Goal: Information Seeking & Learning: Learn about a topic

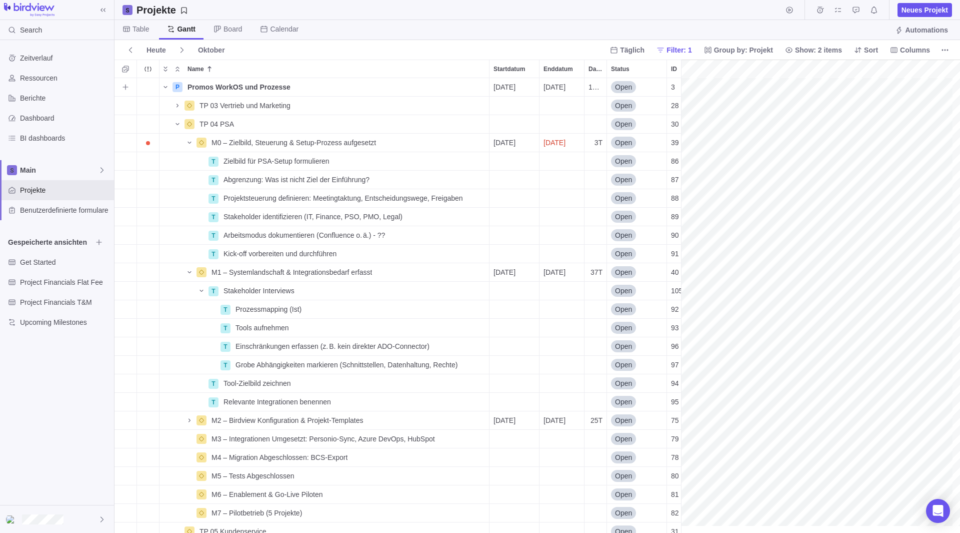
scroll to position [0, 540]
click at [179, 130] on span "Name" at bounding box center [178, 124] width 12 height 14
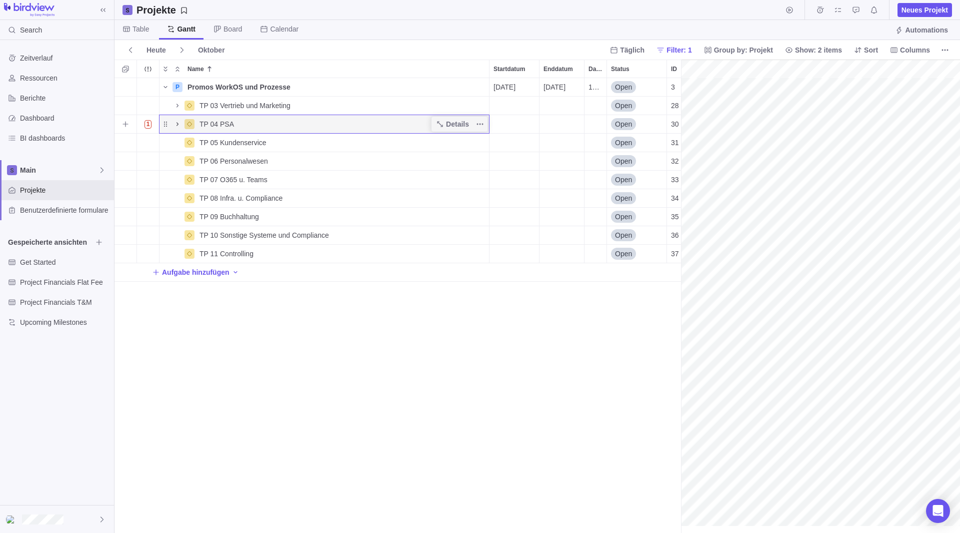
click at [179, 127] on icon "Name" at bounding box center [178, 124] width 8 height 8
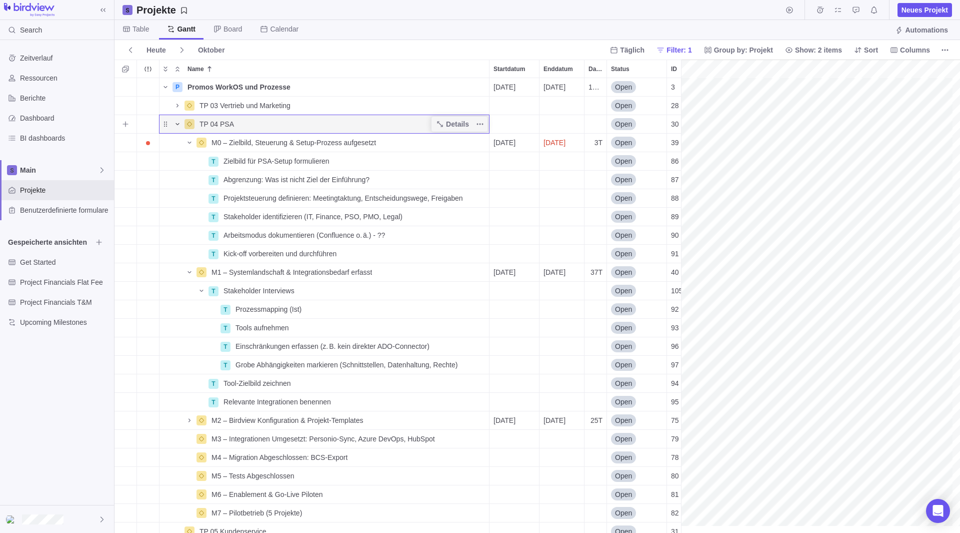
click at [175, 124] on icon "Name" at bounding box center [178, 124] width 8 height 8
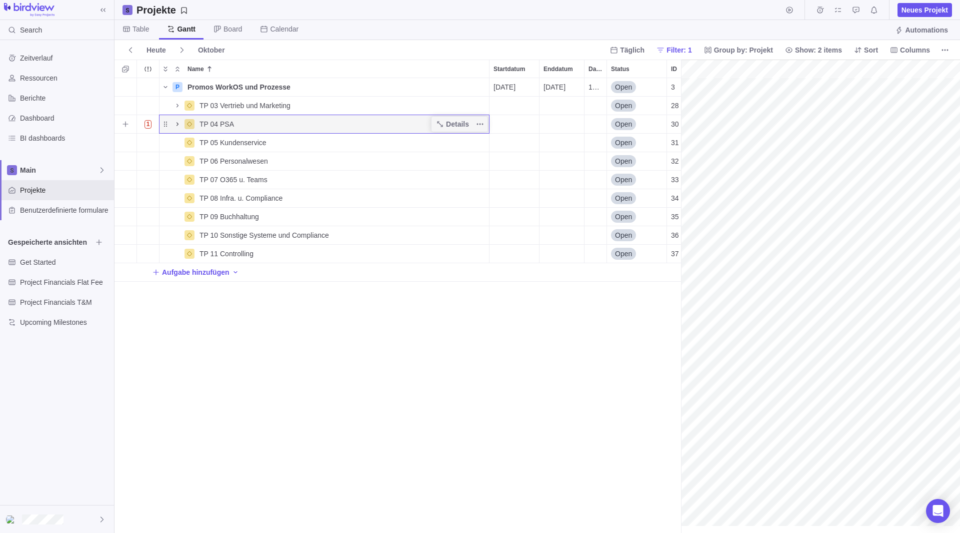
click at [176, 124] on icon "Name" at bounding box center [178, 124] width 8 height 8
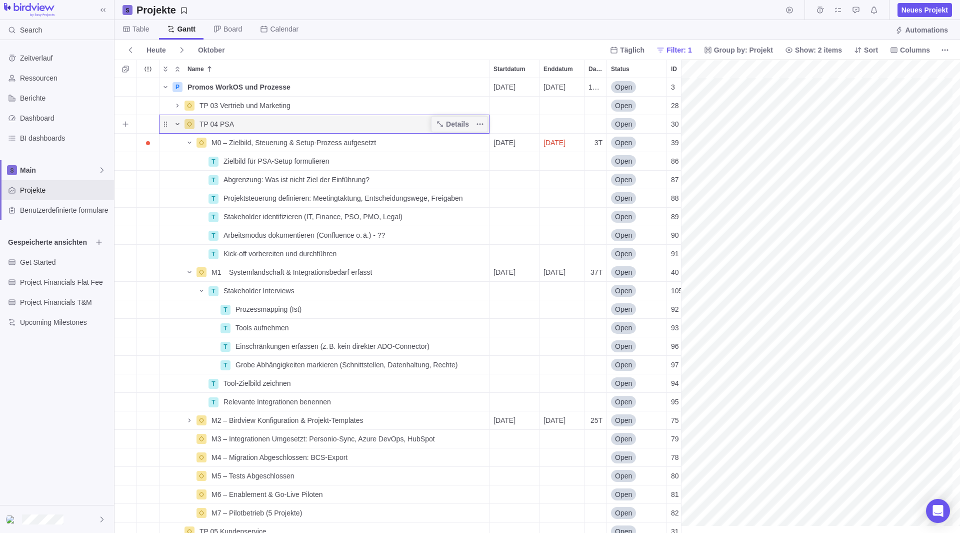
click at [178, 126] on icon "Name" at bounding box center [178, 124] width 8 height 8
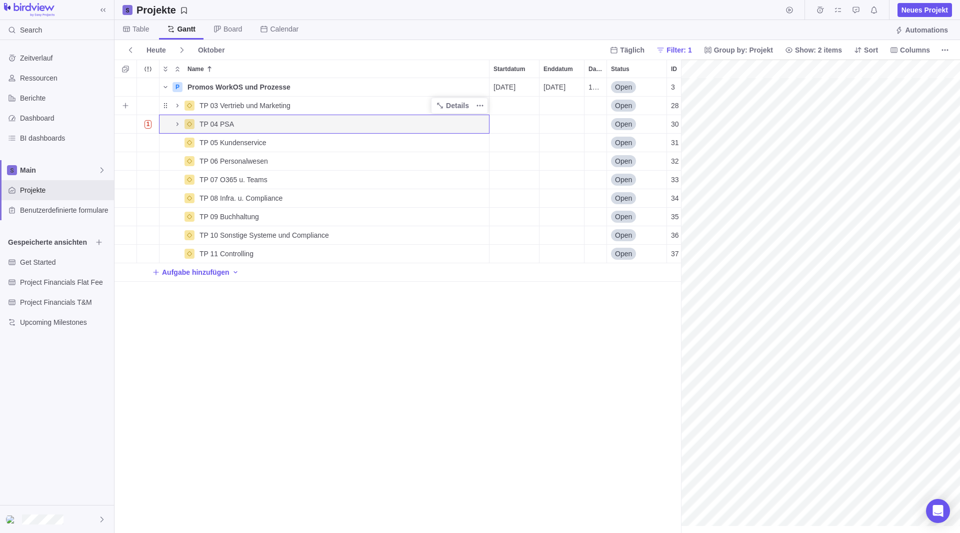
click at [186, 96] on div "TP 03 Vertrieb und Marketing" at bounding box center [324, 105] width 331 height 19
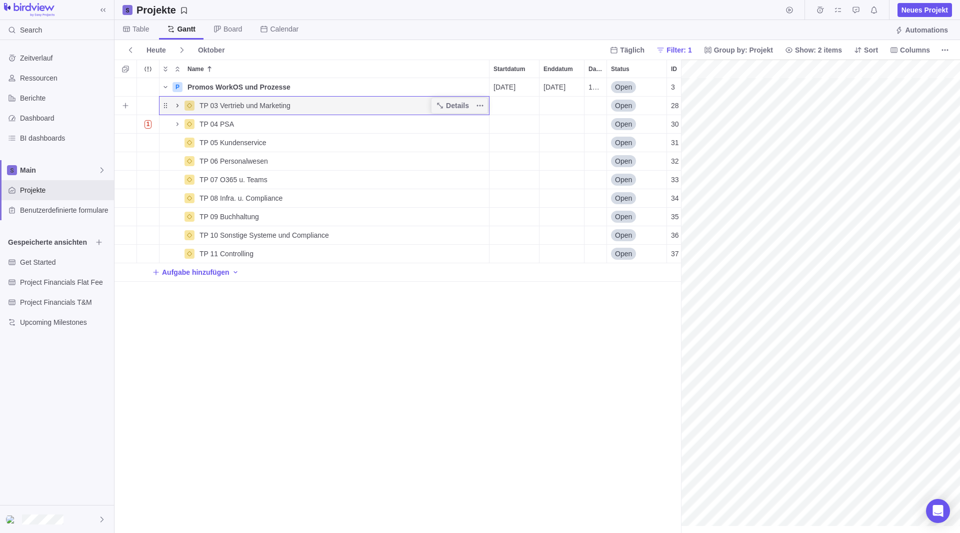
click at [174, 103] on icon "Name" at bounding box center [178, 106] width 8 height 8
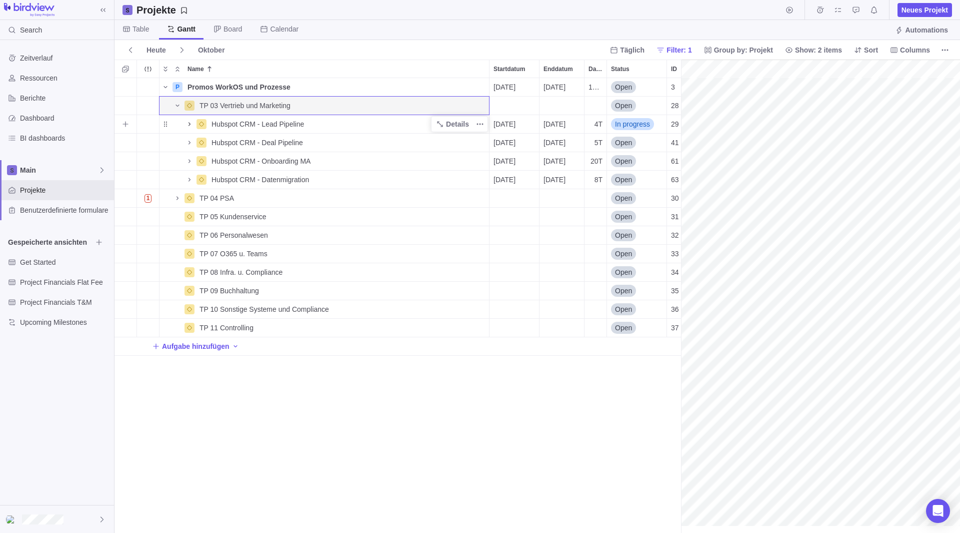
click at [191, 125] on icon "Name" at bounding box center [190, 124] width 8 height 8
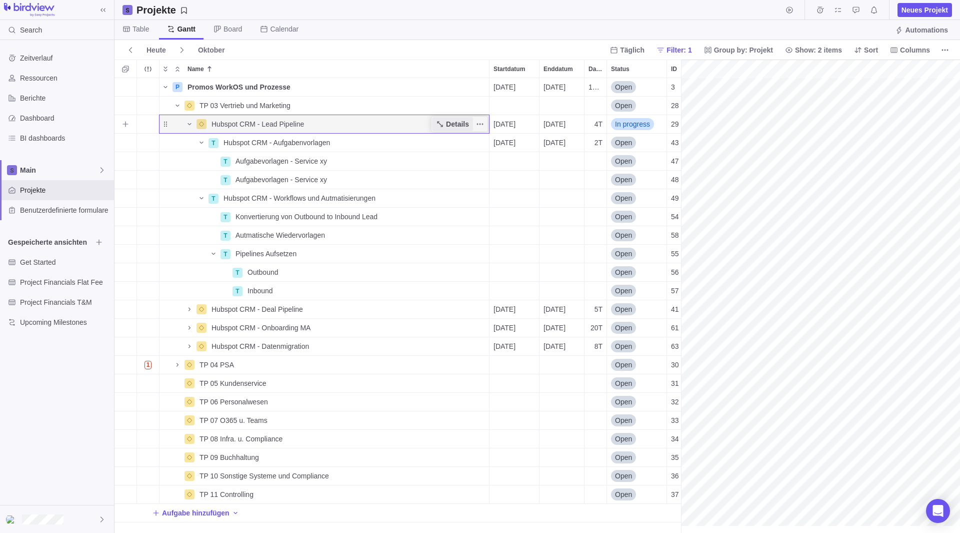
click at [450, 122] on span "Details" at bounding box center [457, 124] width 23 height 10
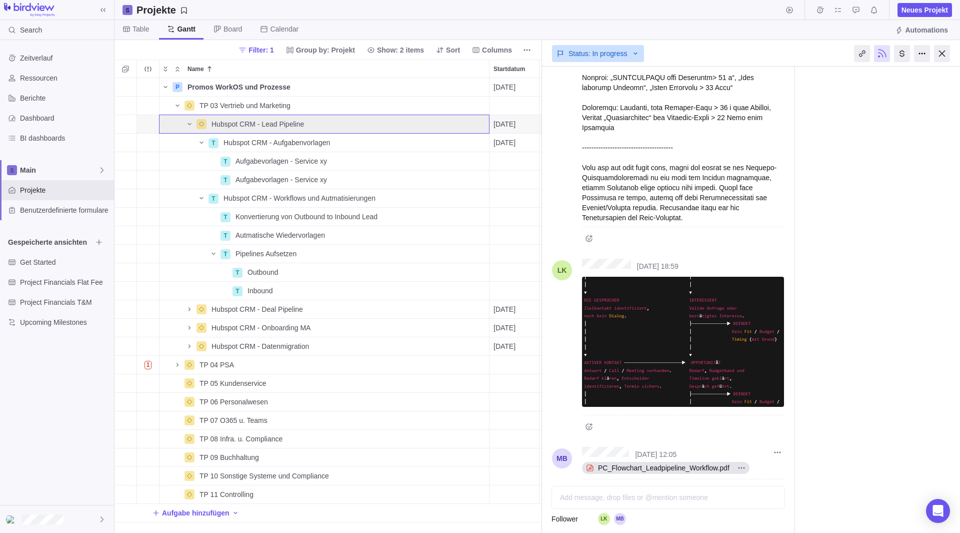
scroll to position [1166, 0]
click at [176, 365] on icon "Name" at bounding box center [178, 365] width 8 height 8
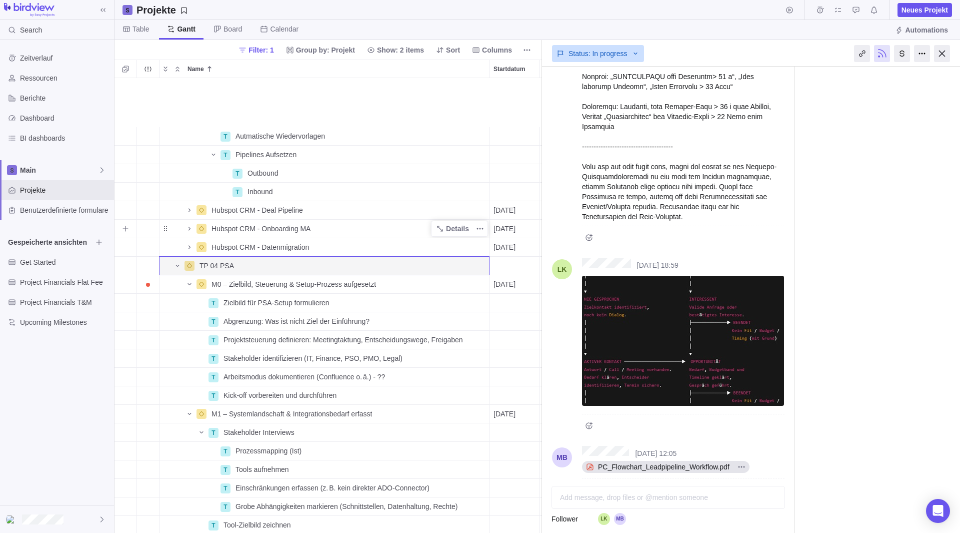
scroll to position [200, 0]
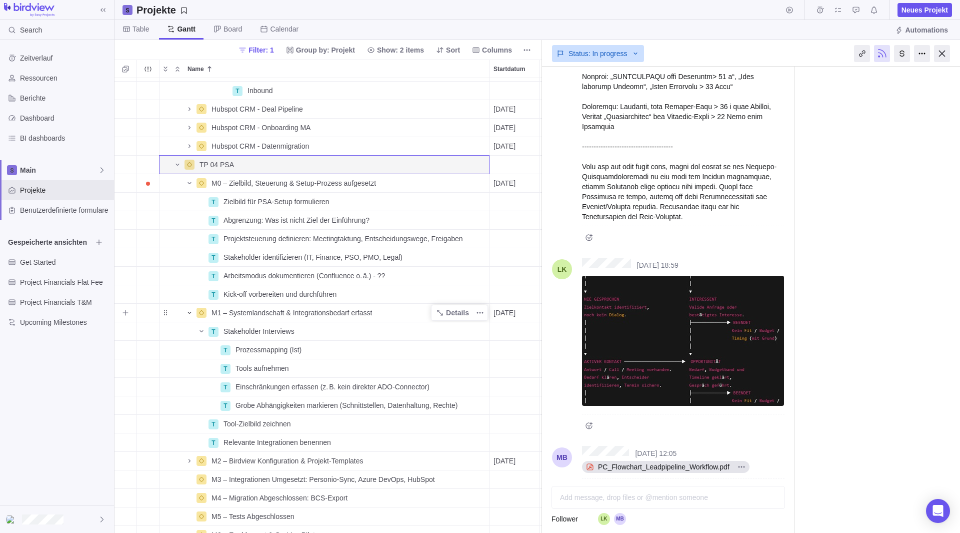
click at [188, 310] on icon "Name" at bounding box center [190, 313] width 8 height 8
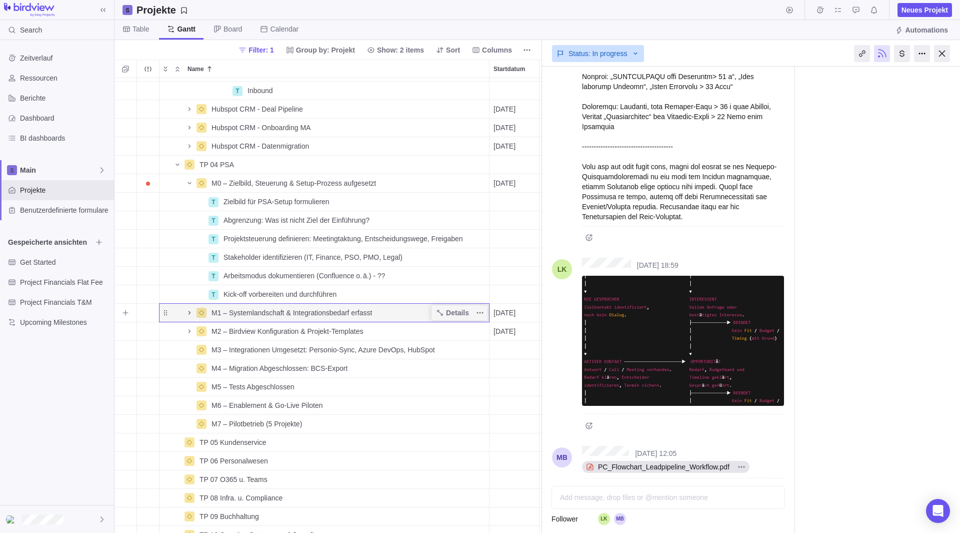
click at [191, 313] on icon "Name" at bounding box center [190, 313] width 2 height 4
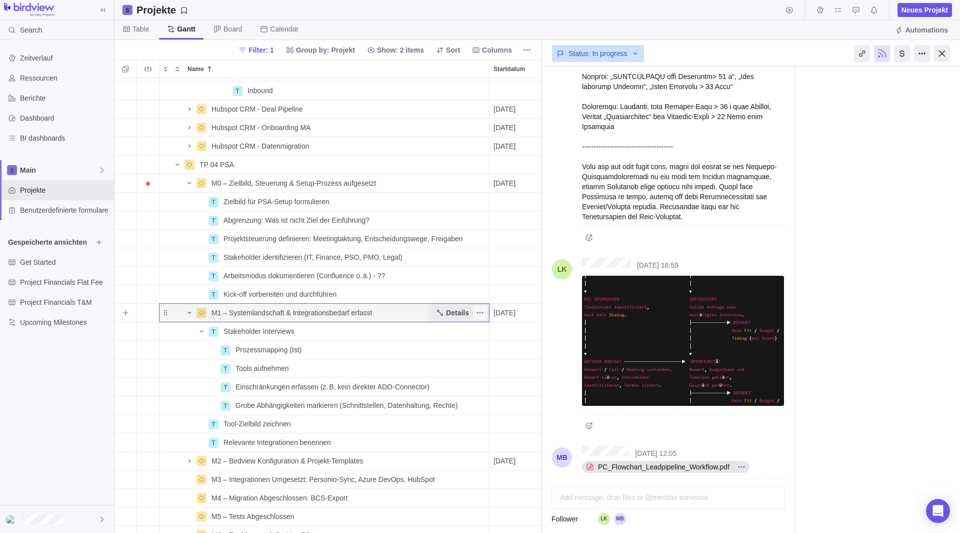
click at [458, 310] on span "Details" at bounding box center [457, 313] width 23 height 10
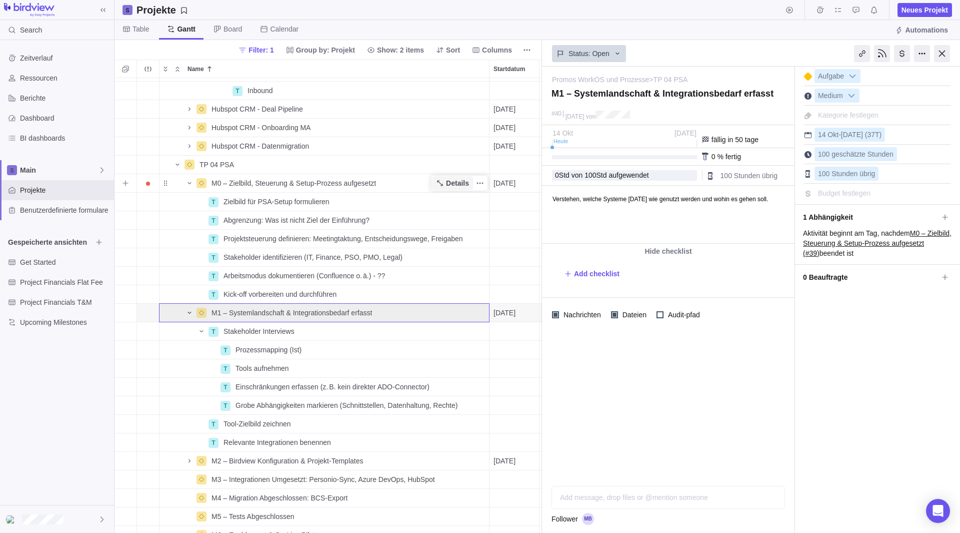
click at [453, 185] on span "Details" at bounding box center [457, 183] width 23 height 10
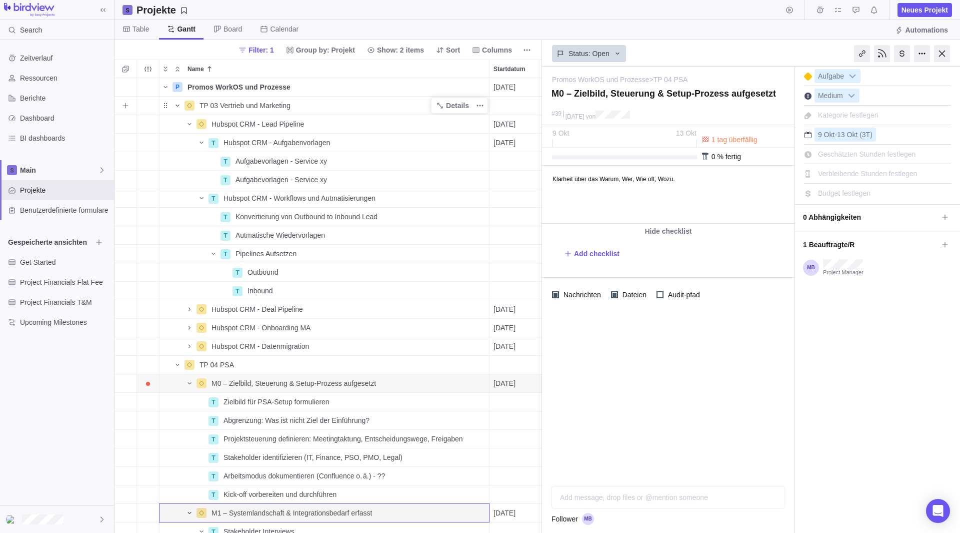
click at [178, 105] on icon "Name" at bounding box center [178, 106] width 8 height 8
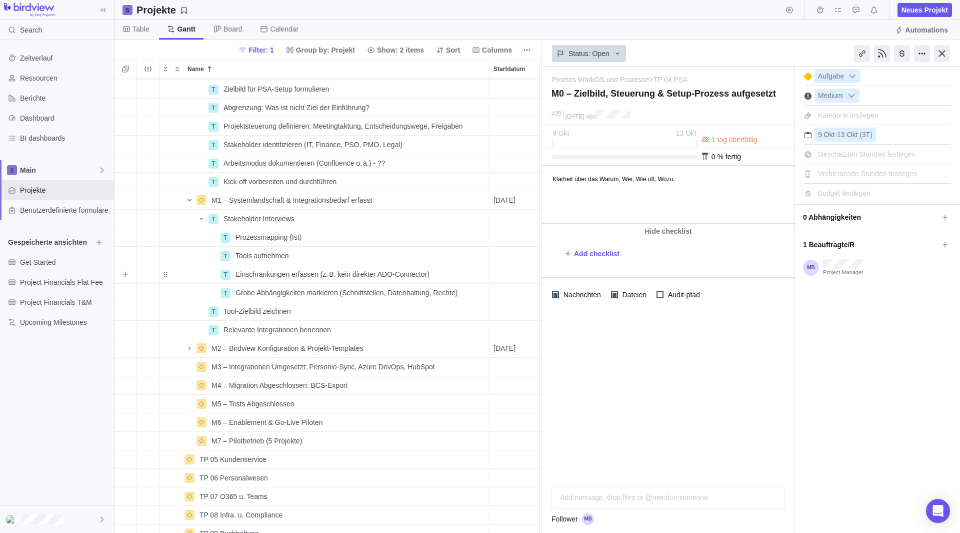
scroll to position [45, 0]
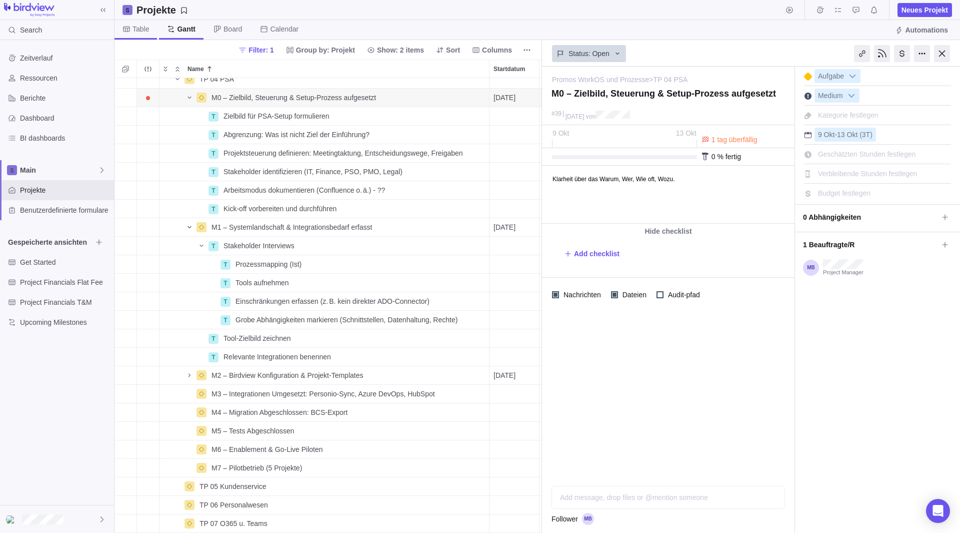
click at [135, 29] on span "Table" at bounding box center [141, 29] width 17 height 10
click at [187, 30] on span "Gantt" at bounding box center [187, 29] width 17 height 10
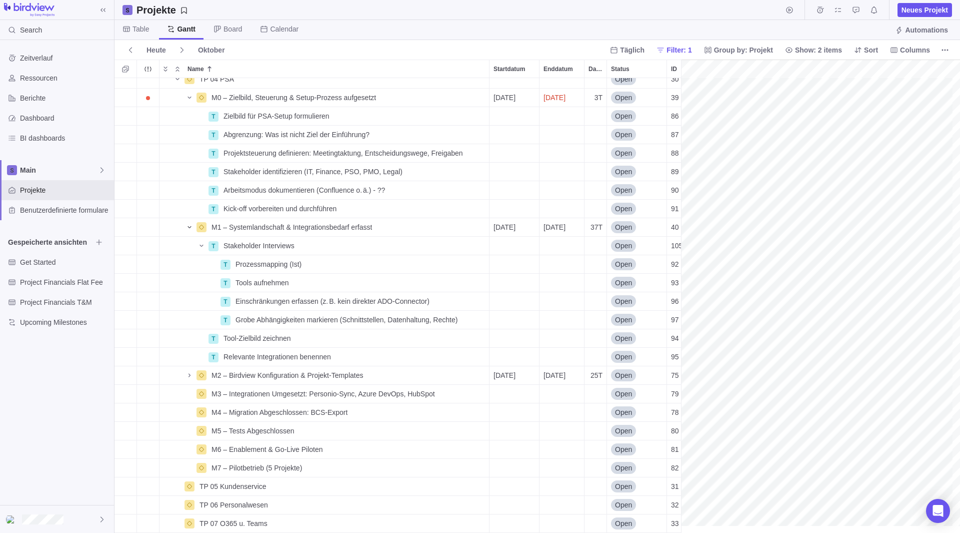
scroll to position [45, 540]
drag, startPoint x: 682, startPoint y: 478, endPoint x: 488, endPoint y: 460, distance: 194.9
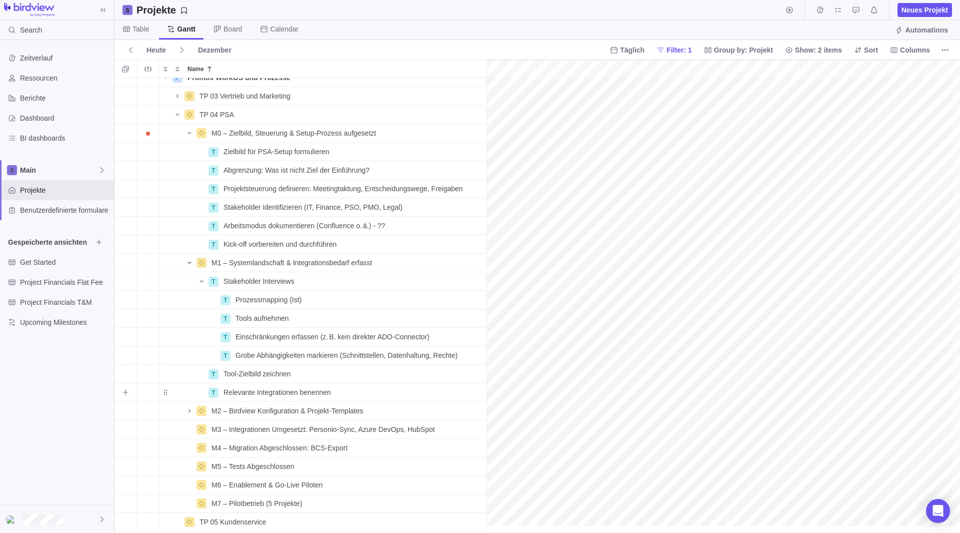
scroll to position [0, 2574]
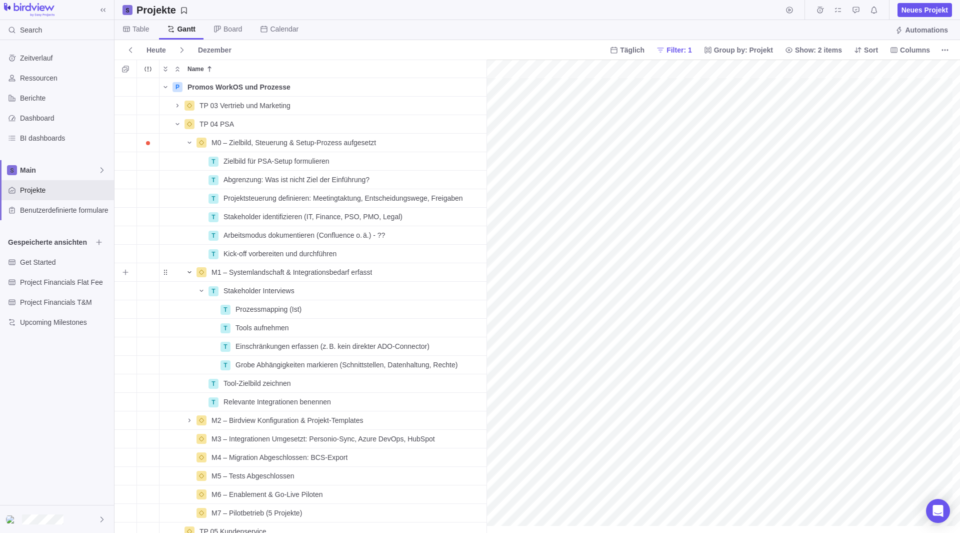
click at [190, 273] on icon "Name" at bounding box center [190, 272] width 4 height 2
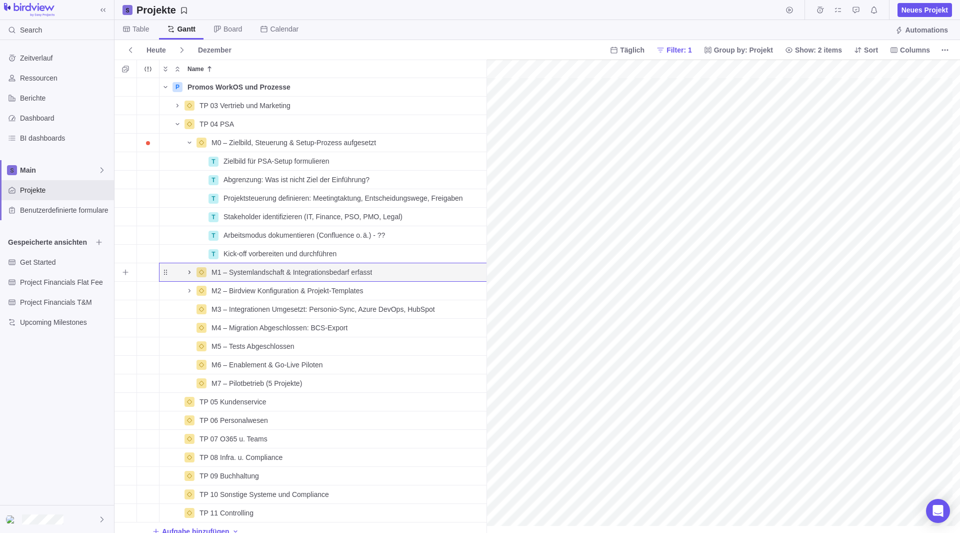
scroll to position [0, 11]
click at [190, 144] on icon "Name" at bounding box center [190, 143] width 4 height 2
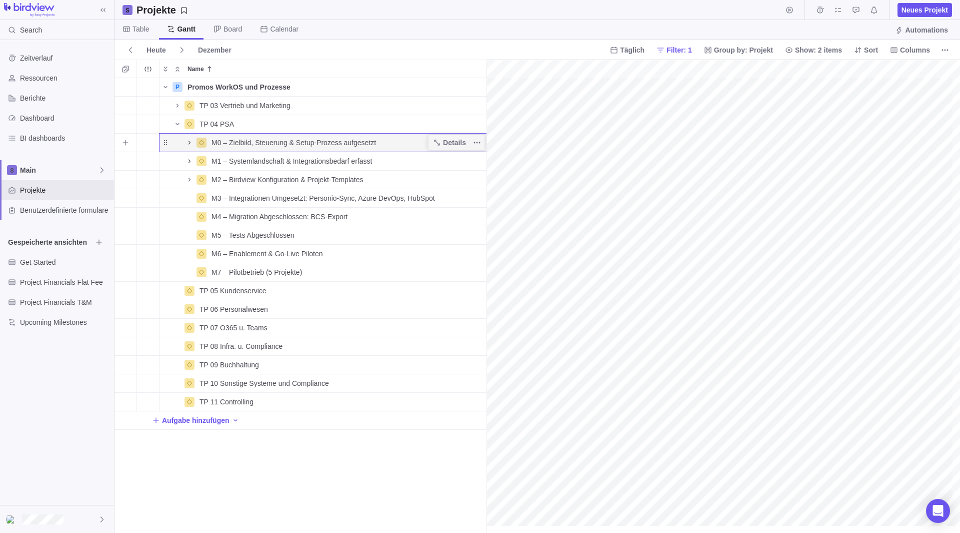
scroll to position [0, 3]
click at [179, 124] on icon "Name" at bounding box center [178, 124] width 4 height 2
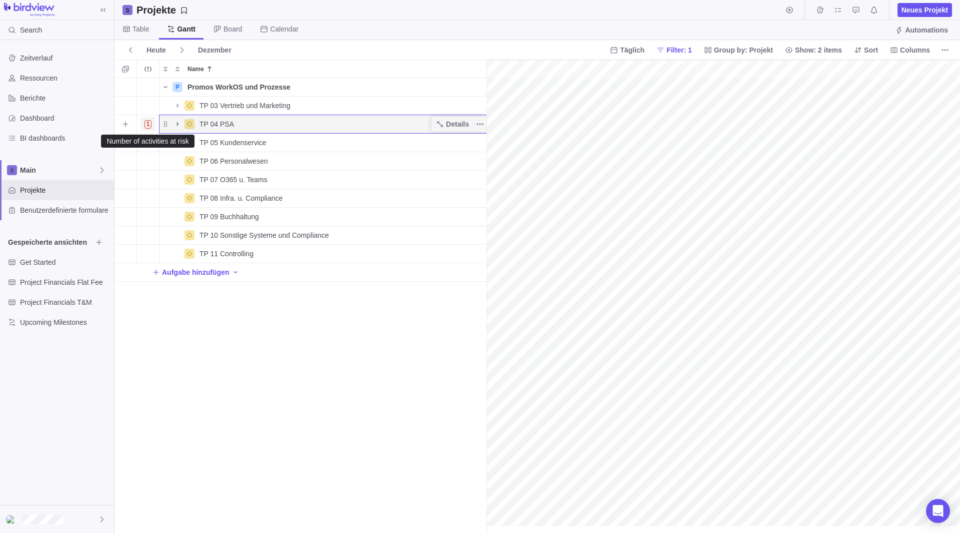
click at [150, 127] on span "1" at bounding box center [149, 124] width 8 height 9
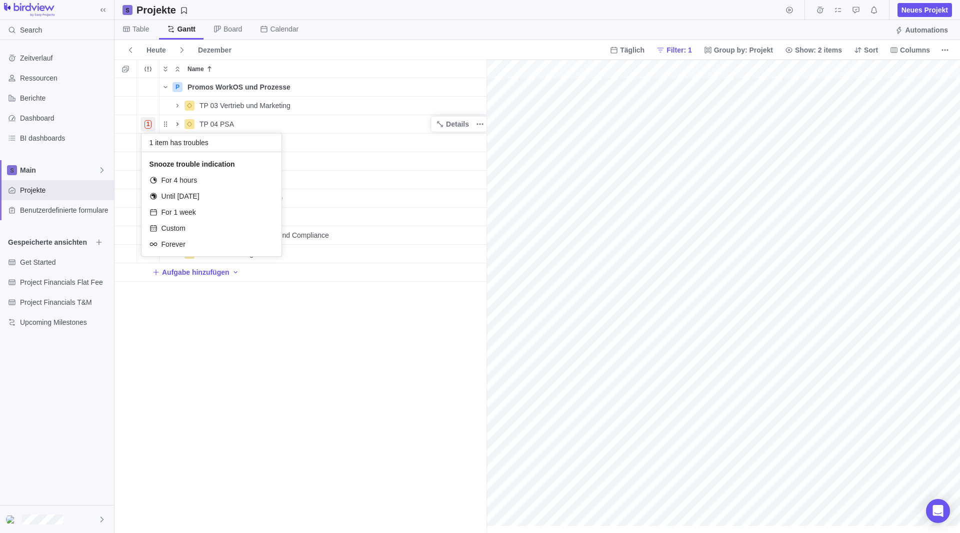
click at [426, 373] on div "P Promos WorkOS und Prozesse Details [DATE] [DATE] 107T Open 3 TP 03 Vertrieb u…" at bounding box center [301, 305] width 372 height 455
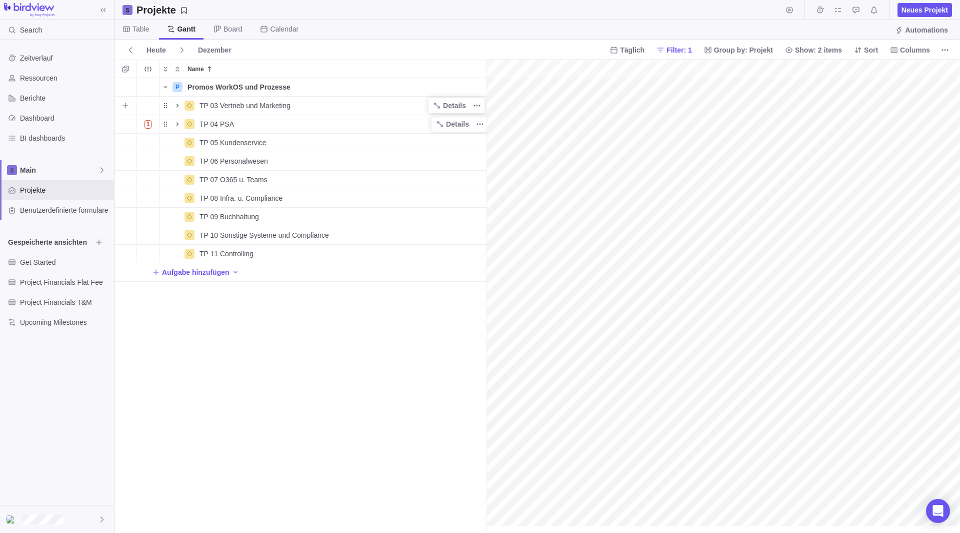
click at [178, 100] on span "Name" at bounding box center [178, 106] width 12 height 14
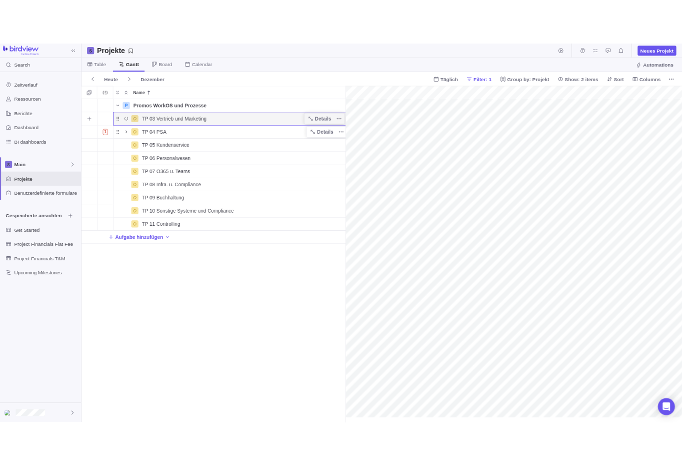
scroll to position [0, 3]
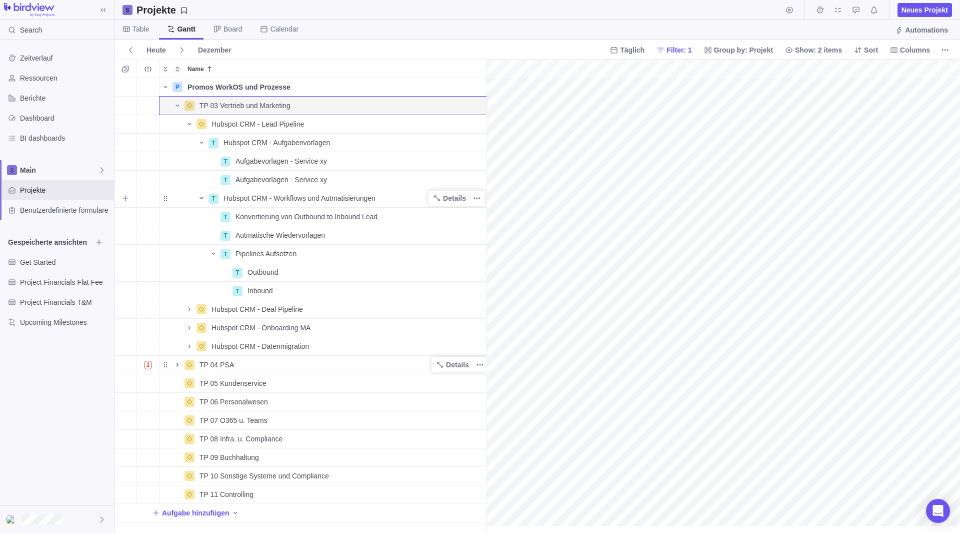
click at [203, 200] on icon "Name" at bounding box center [202, 198] width 8 height 8
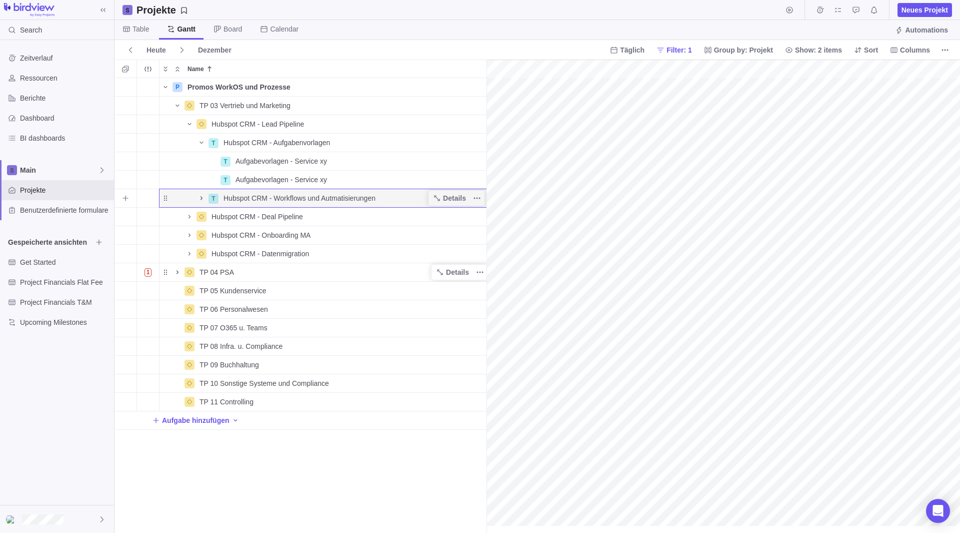
click at [204, 200] on icon "Name" at bounding box center [202, 198] width 8 height 8
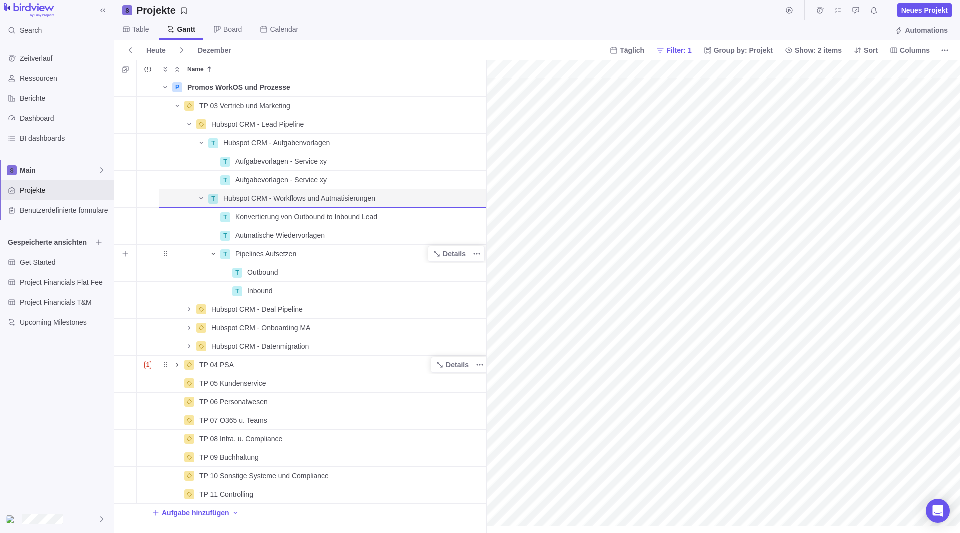
click at [212, 250] on icon "Name" at bounding box center [214, 254] width 8 height 8
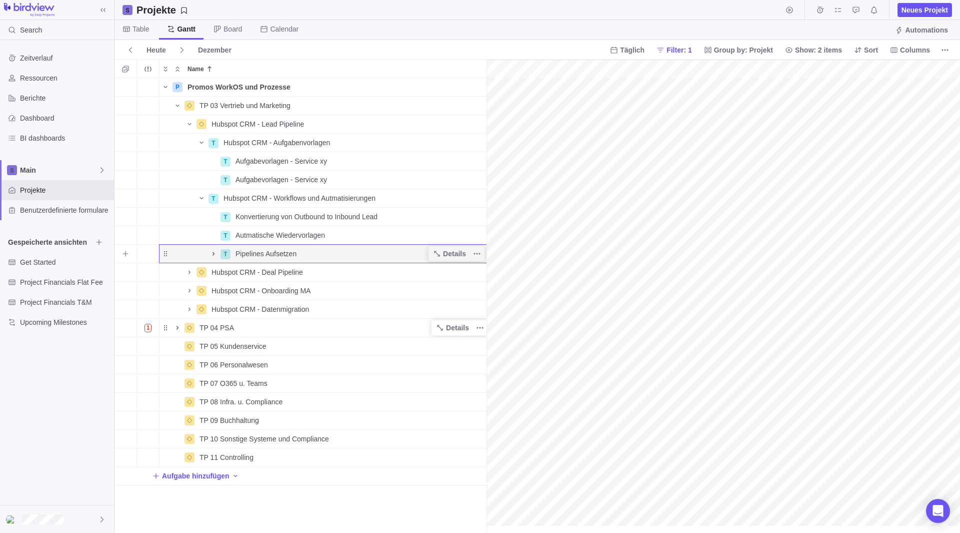
click at [215, 250] on icon "Name" at bounding box center [214, 254] width 8 height 8
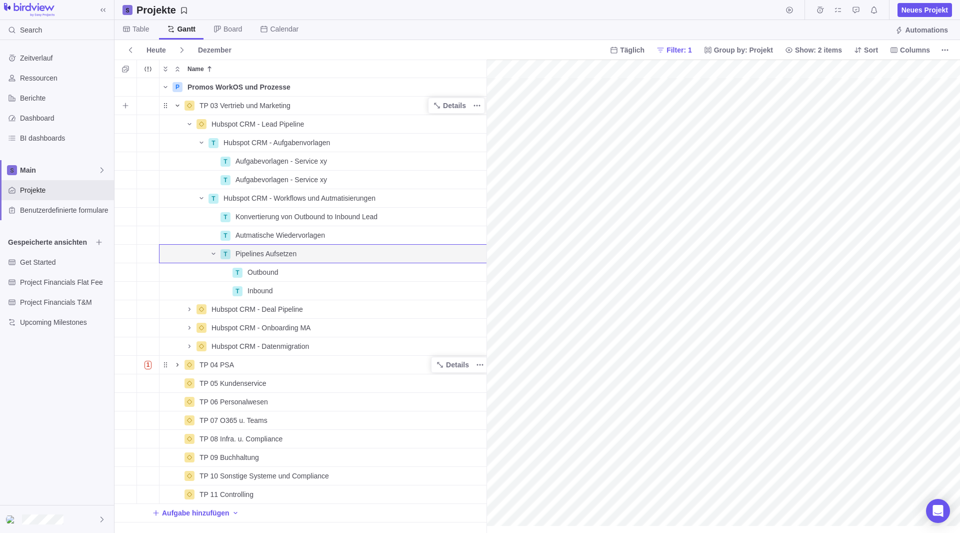
click at [177, 103] on icon "Name" at bounding box center [178, 106] width 8 height 8
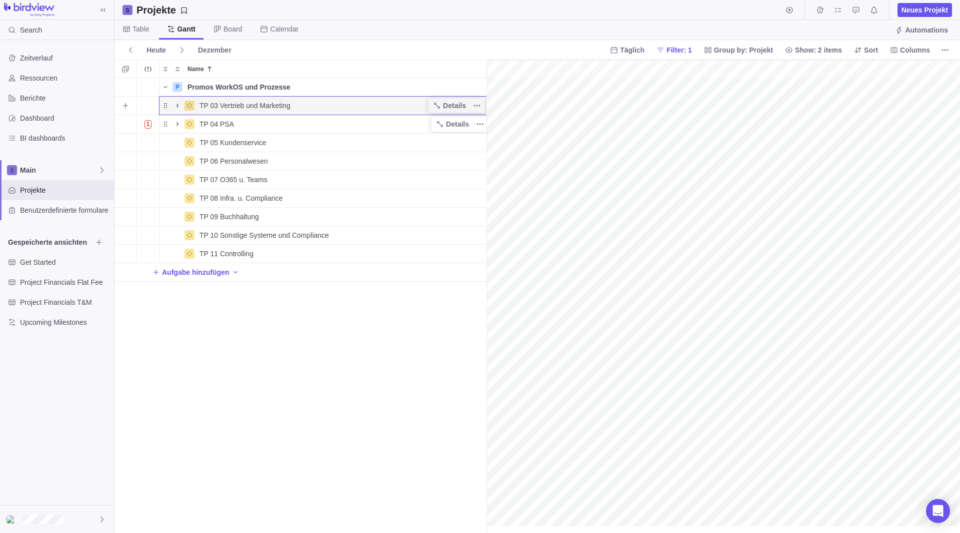
click at [176, 104] on icon "Name" at bounding box center [178, 106] width 8 height 8
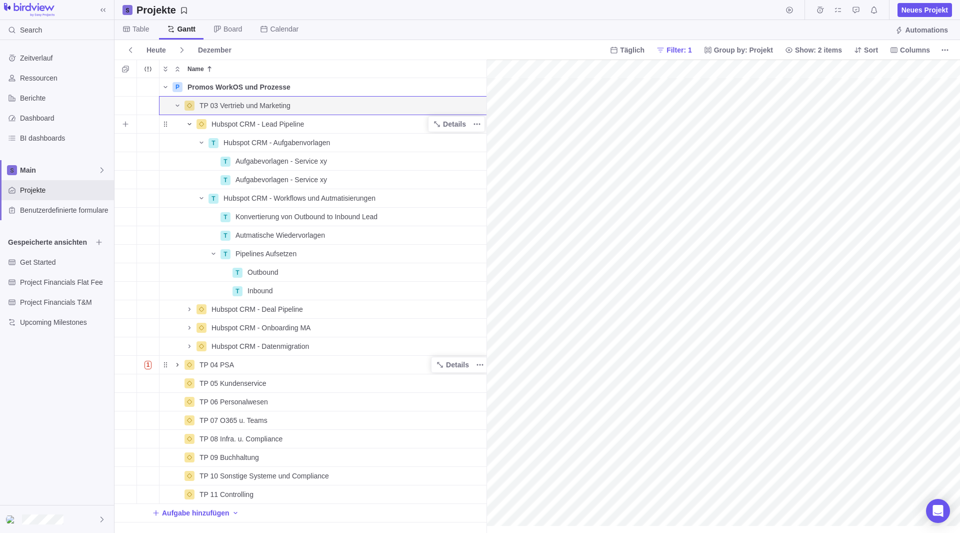
click at [188, 126] on icon "Name" at bounding box center [190, 124] width 8 height 8
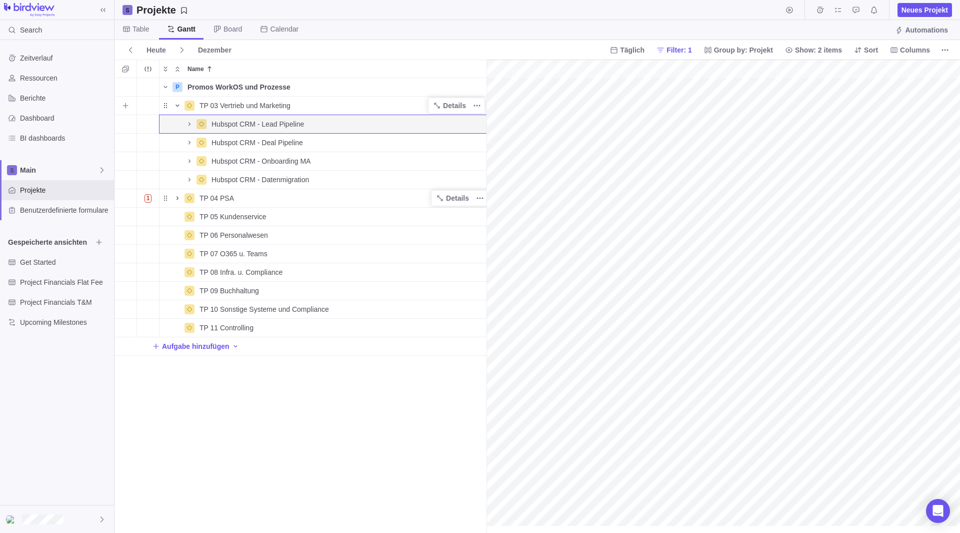
click at [177, 107] on icon "Name" at bounding box center [178, 106] width 8 height 8
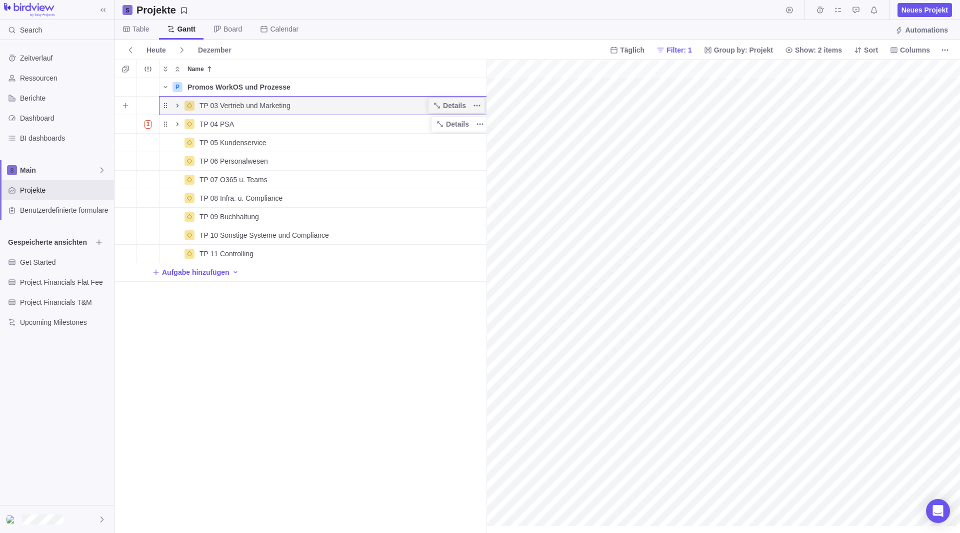
click at [177, 107] on icon "Name" at bounding box center [178, 106] width 2 height 4
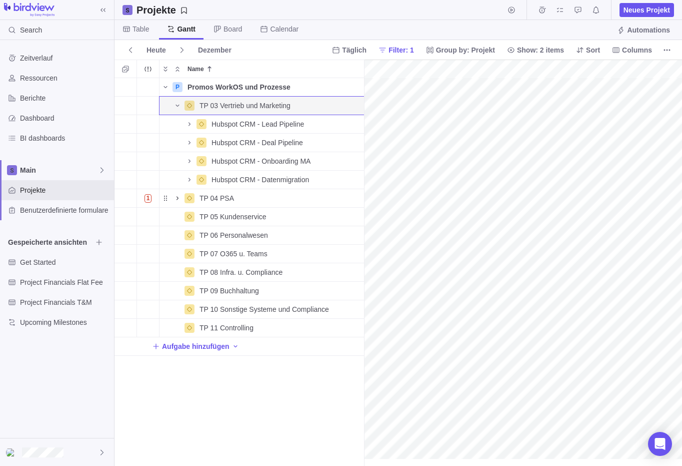
scroll to position [0, 126]
